Goal: Information Seeking & Learning: Learn about a topic

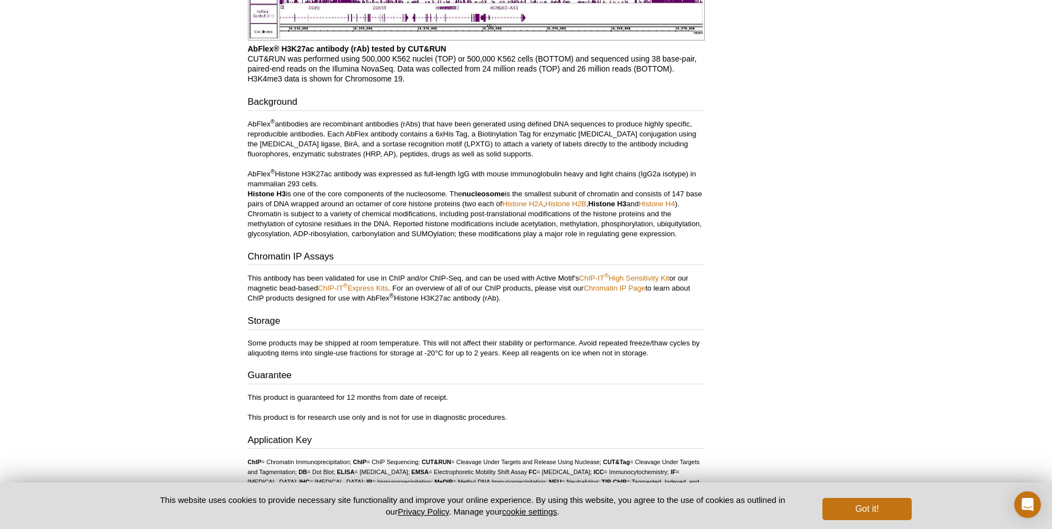
scroll to position [1792, 0]
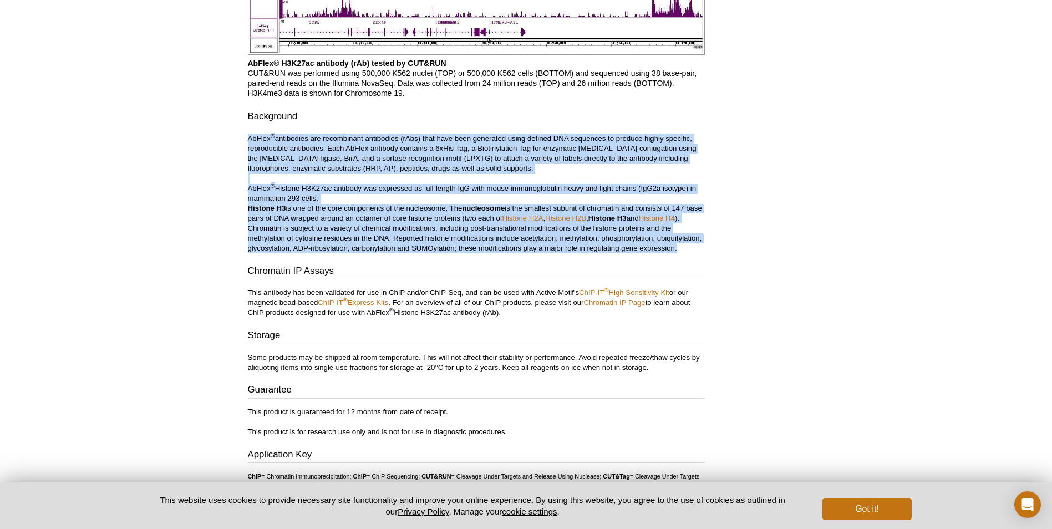
drag, startPoint x: 246, startPoint y: 201, endPoint x: 681, endPoint y: 310, distance: 447.7
copy p "LoRemi ® dolorsitam con adipiscinge seddoeiusm (tEmp) inci utla etdo magnaaliq …"
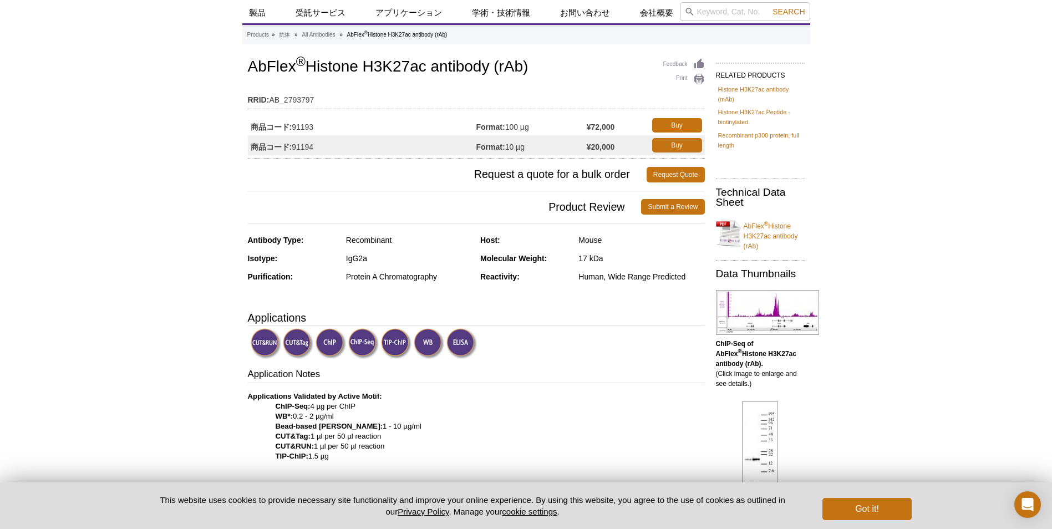
scroll to position [0, 0]
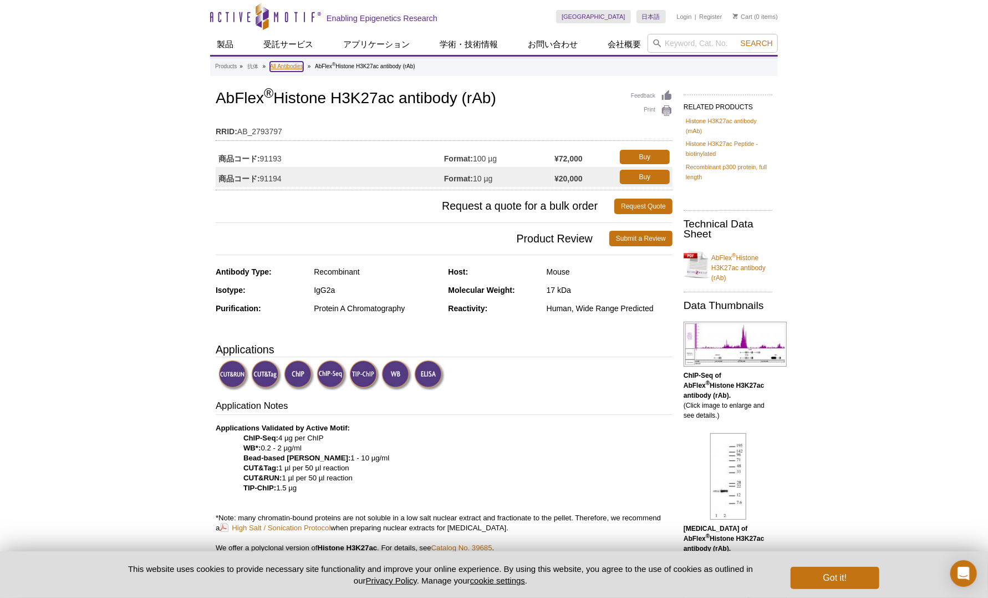
click at [281, 70] on link "All Antibodies" at bounding box center [286, 67] width 33 height 10
click at [298, 67] on link "All Antibodies" at bounding box center [286, 67] width 33 height 10
